Goal: Transaction & Acquisition: Purchase product/service

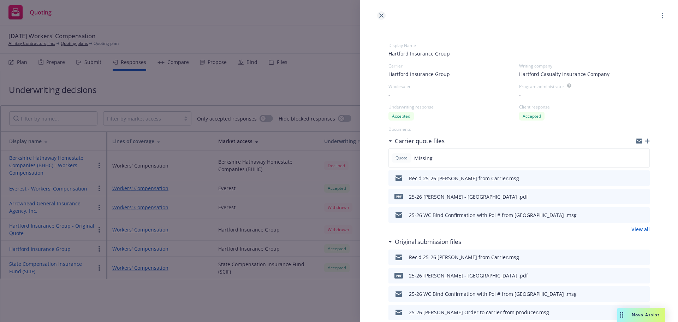
click at [380, 17] on icon "close" at bounding box center [381, 15] width 4 height 4
